Goal: Information Seeking & Learning: Find contact information

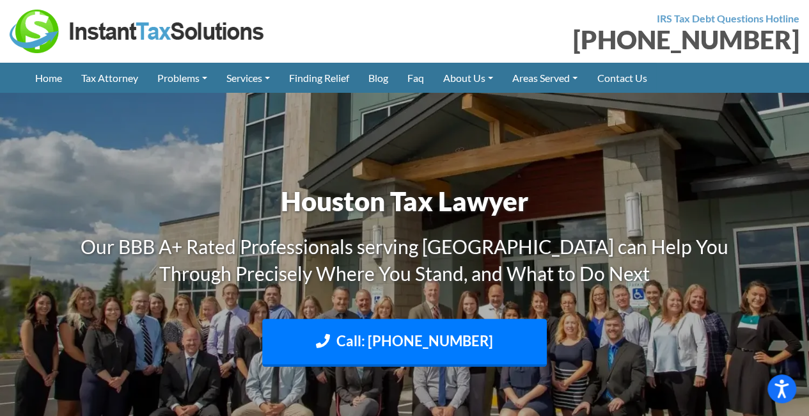
scroll to position [128, 0]
